Goal: Task Accomplishment & Management: Manage account settings

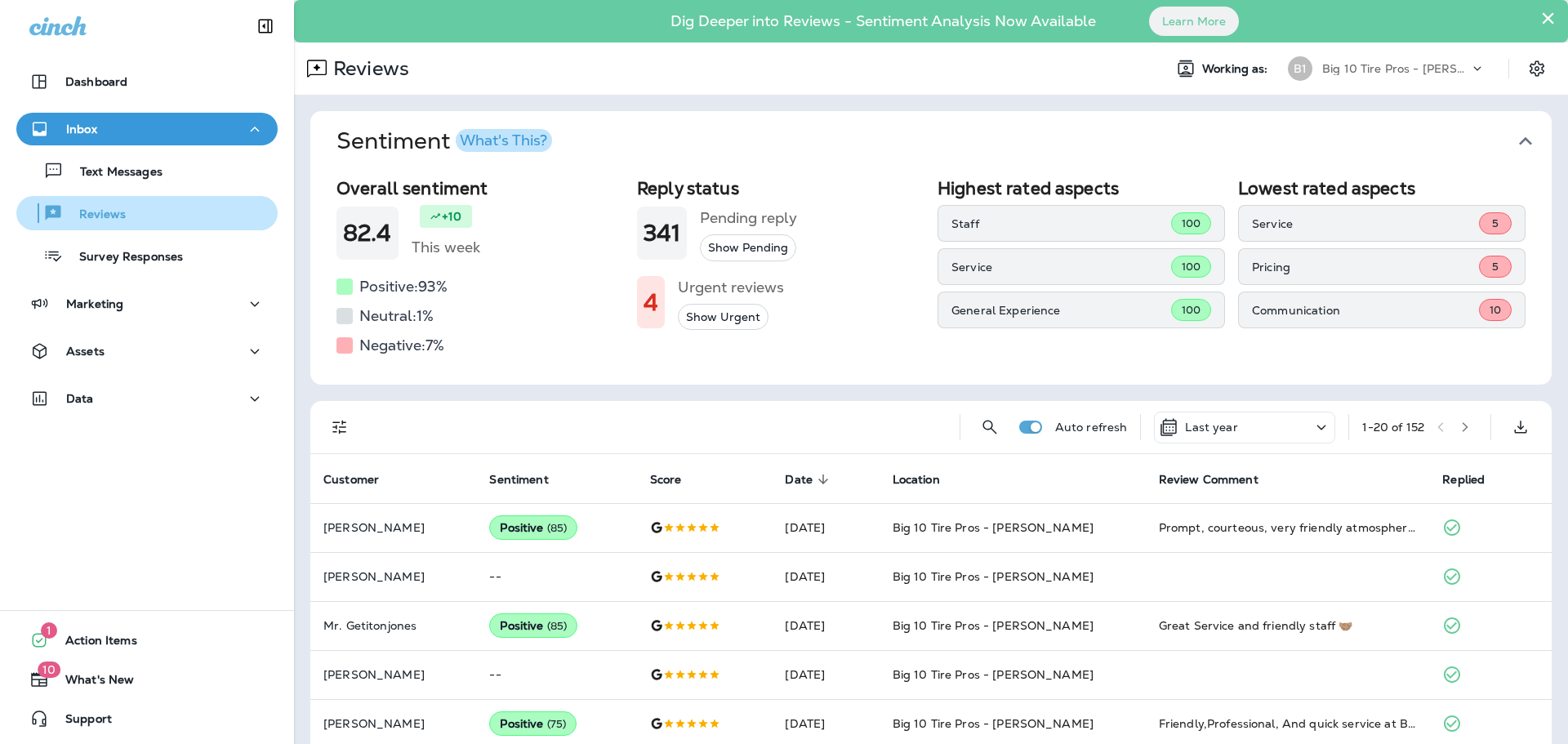
click at [117, 218] on p "Reviews" at bounding box center [95, 215] width 63 height 16
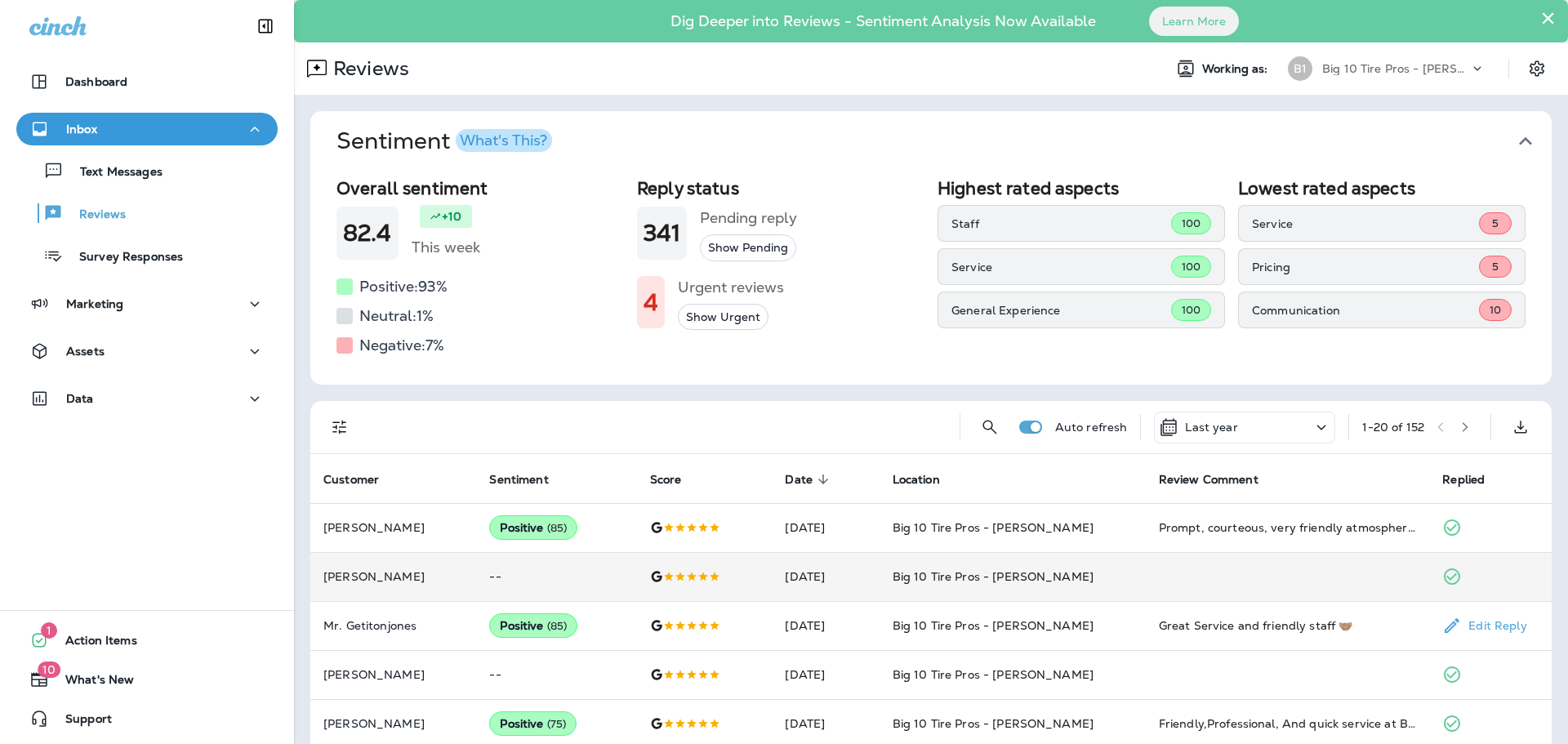
scroll to position [82, 0]
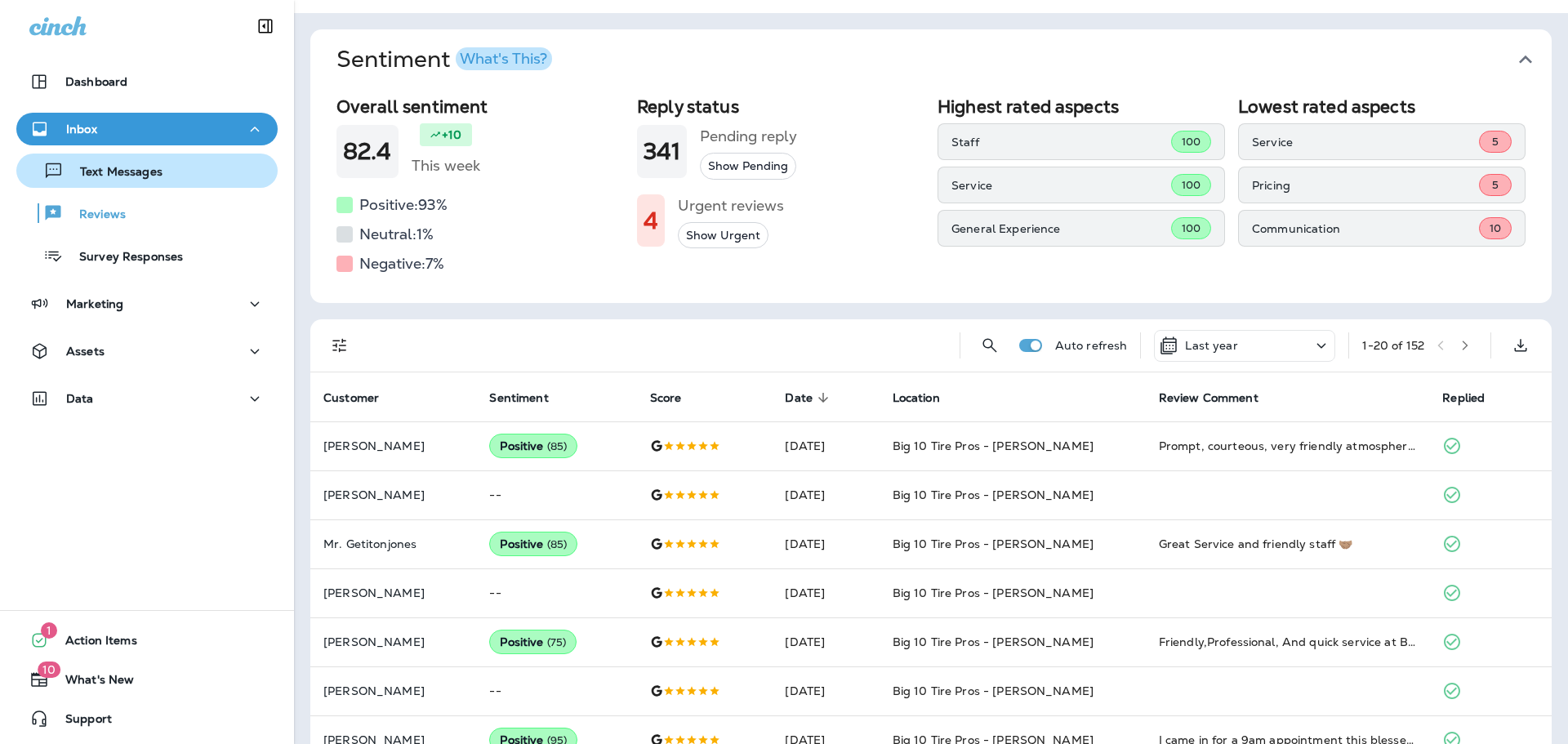
drag, startPoint x: 143, startPoint y: 169, endPoint x: 155, endPoint y: 175, distance: 13.4
click at [143, 168] on p "Text Messages" at bounding box center [113, 173] width 98 height 16
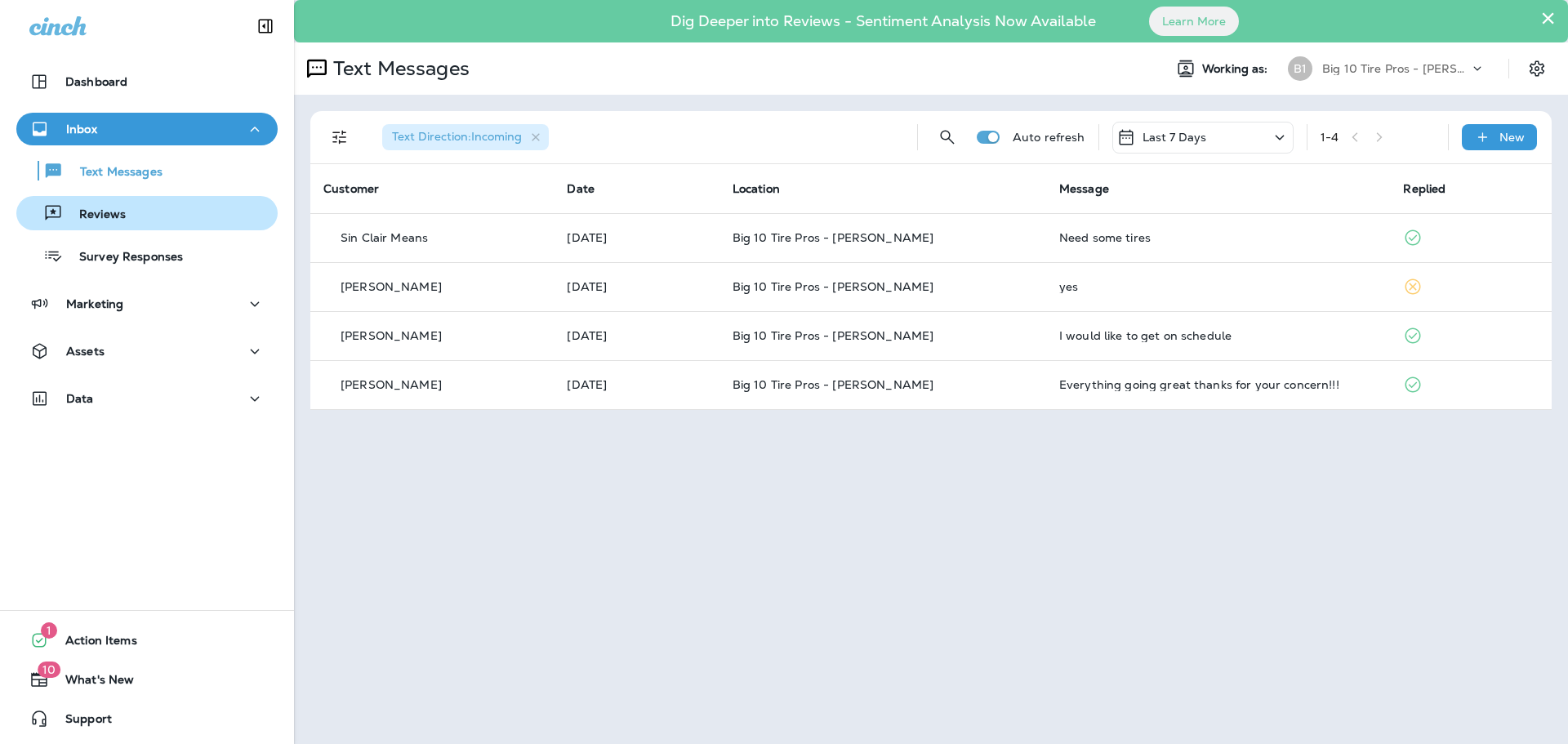
click at [120, 206] on div "Reviews" at bounding box center [74, 213] width 103 height 25
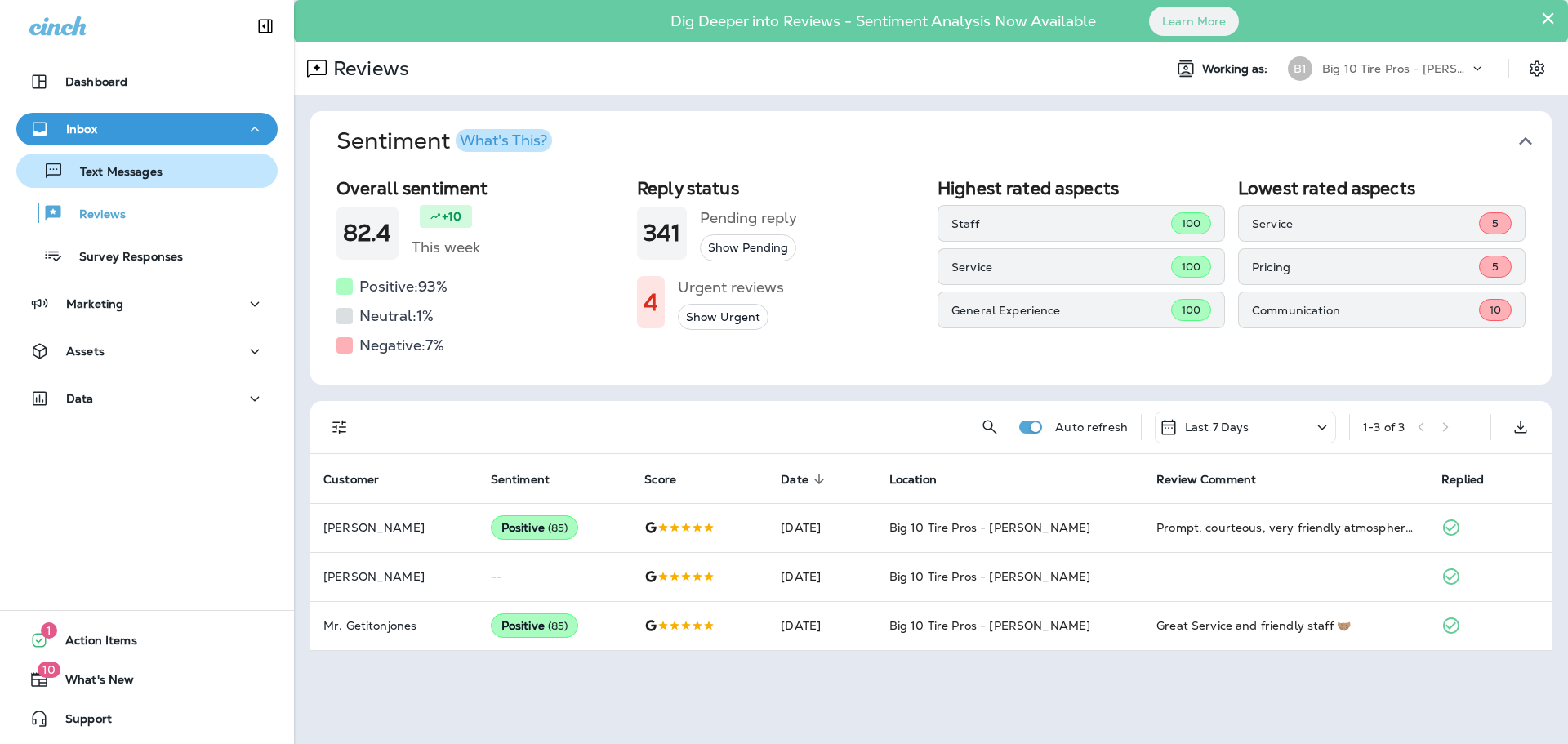
click at [106, 168] on p "Text Messages" at bounding box center [113, 173] width 98 height 16
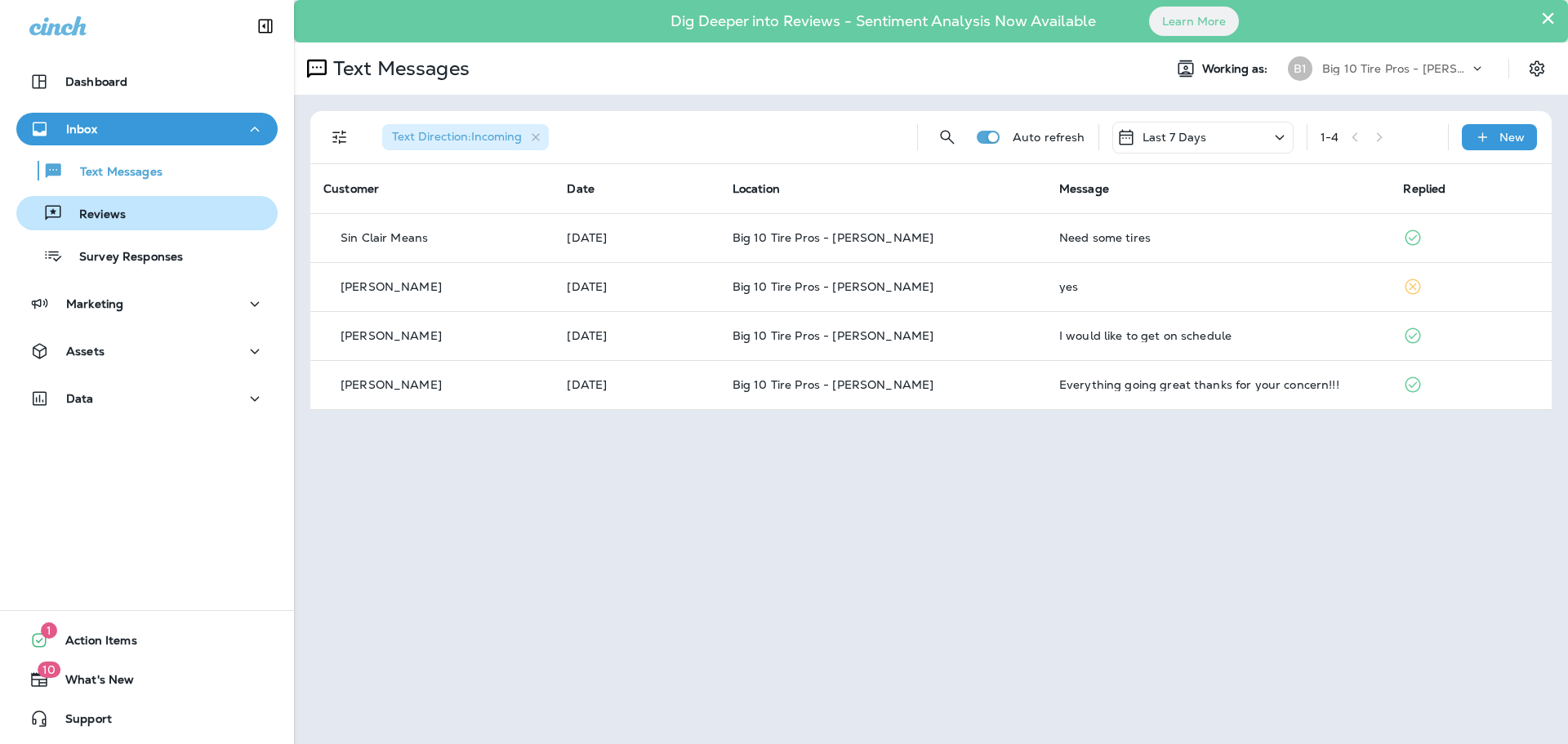
click at [119, 208] on p "Reviews" at bounding box center [95, 215] width 63 height 16
